Goal: Communication & Community: Answer question/provide support

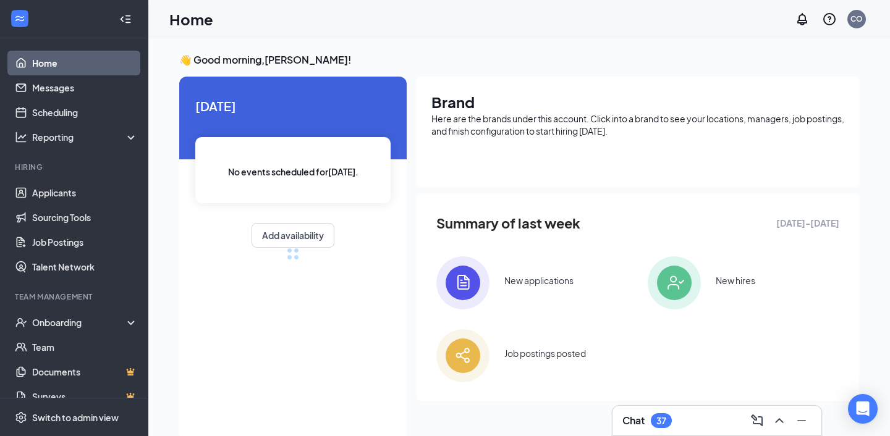
click at [672, 414] on div "Chat 37" at bounding box center [646, 420] width 49 height 15
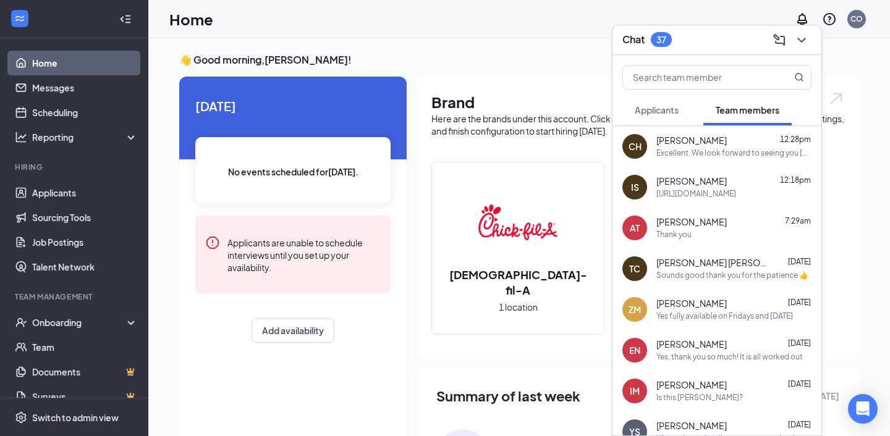
click at [731, 156] on div "Excellent. We look forward to seeing you [DATE]!" at bounding box center [733, 153] width 155 height 11
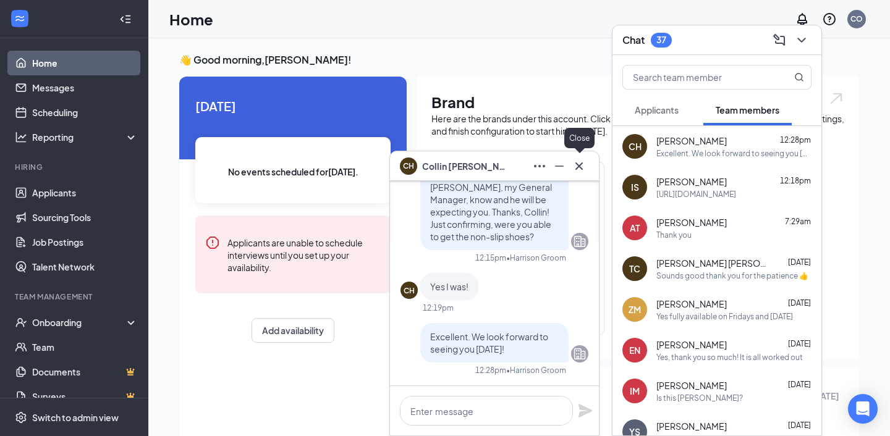
click at [581, 162] on icon "Cross" at bounding box center [578, 165] width 7 height 7
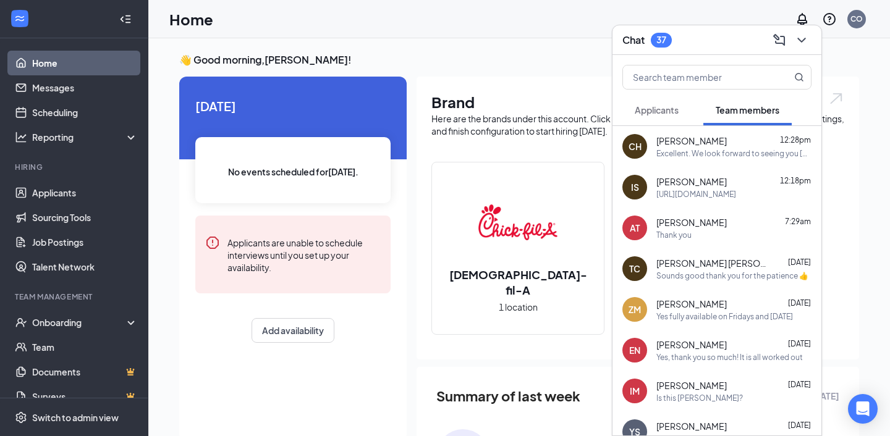
click at [679, 164] on div "CH [PERSON_NAME] 12:28pm Excellent. We look forward to seeing you [DATE]!" at bounding box center [716, 146] width 209 height 41
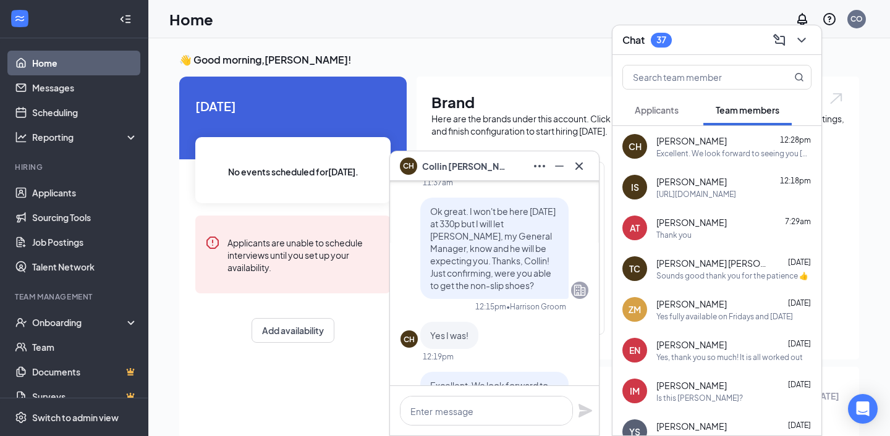
scroll to position [-46, 0]
click at [579, 167] on icon "Cross" at bounding box center [578, 165] width 7 height 7
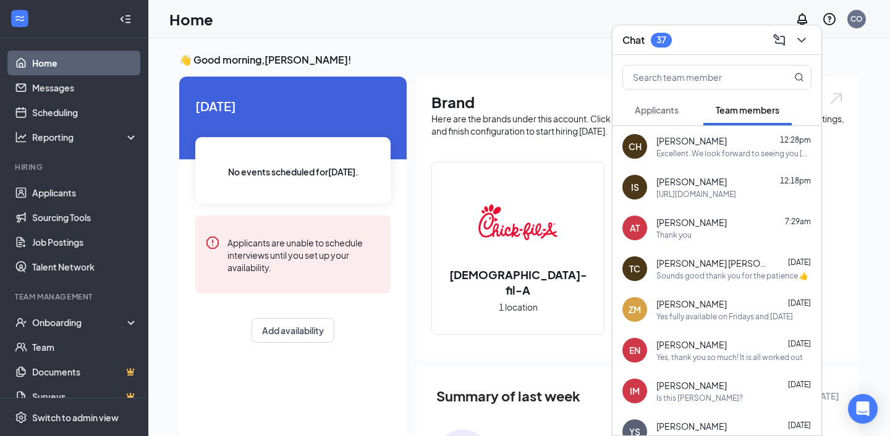
click at [709, 264] on div "[PERSON_NAME] [PERSON_NAME] [DATE]" at bounding box center [733, 263] width 155 height 12
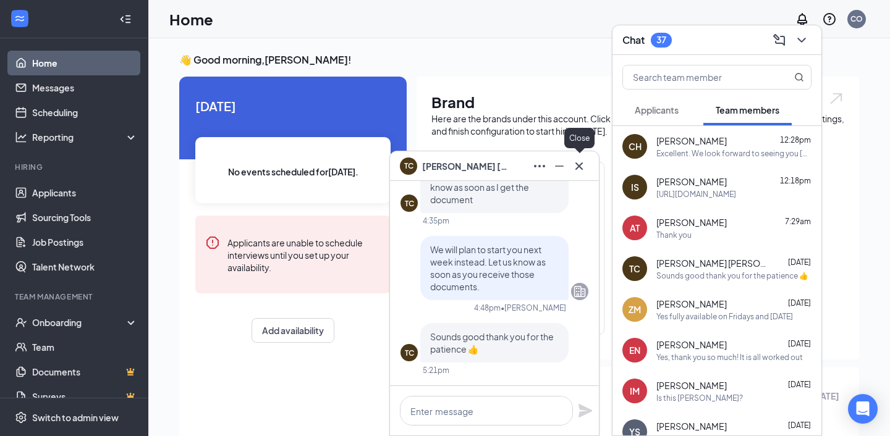
click at [583, 171] on icon "Cross" at bounding box center [578, 166] width 15 height 15
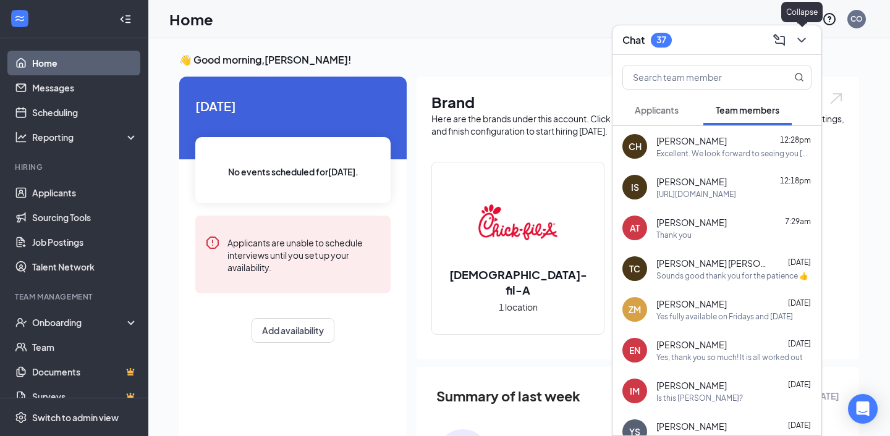
click at [804, 43] on icon "ChevronDown" at bounding box center [801, 40] width 15 height 15
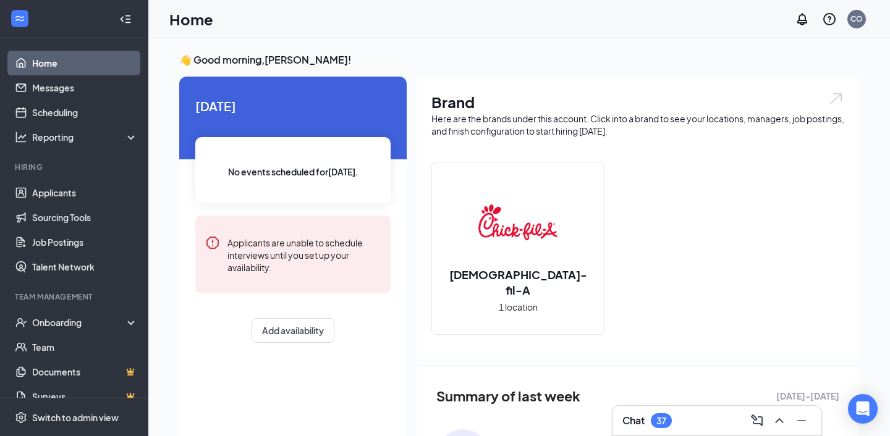
click at [676, 412] on div "Chat 37" at bounding box center [716, 421] width 189 height 20
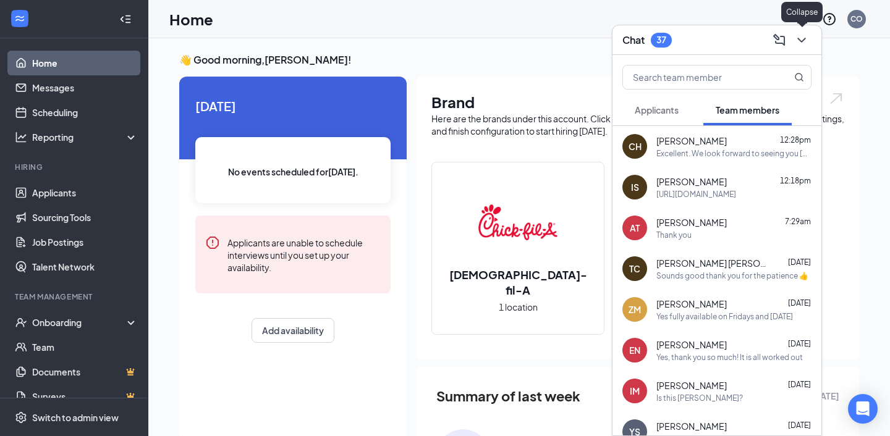
click at [804, 40] on icon "ChevronDown" at bounding box center [801, 40] width 15 height 15
